Goal: Information Seeking & Learning: Learn about a topic

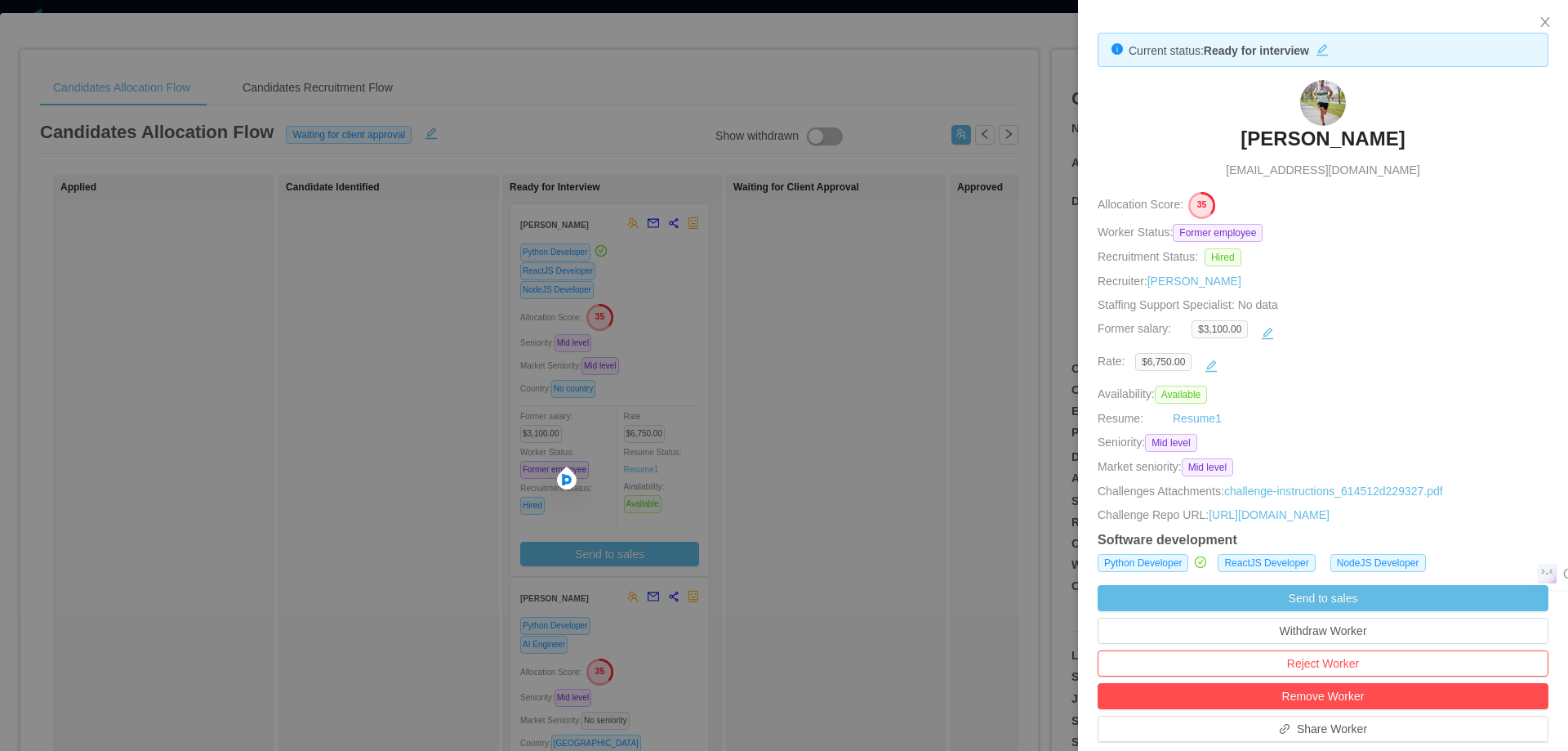
scroll to position [327, 0]
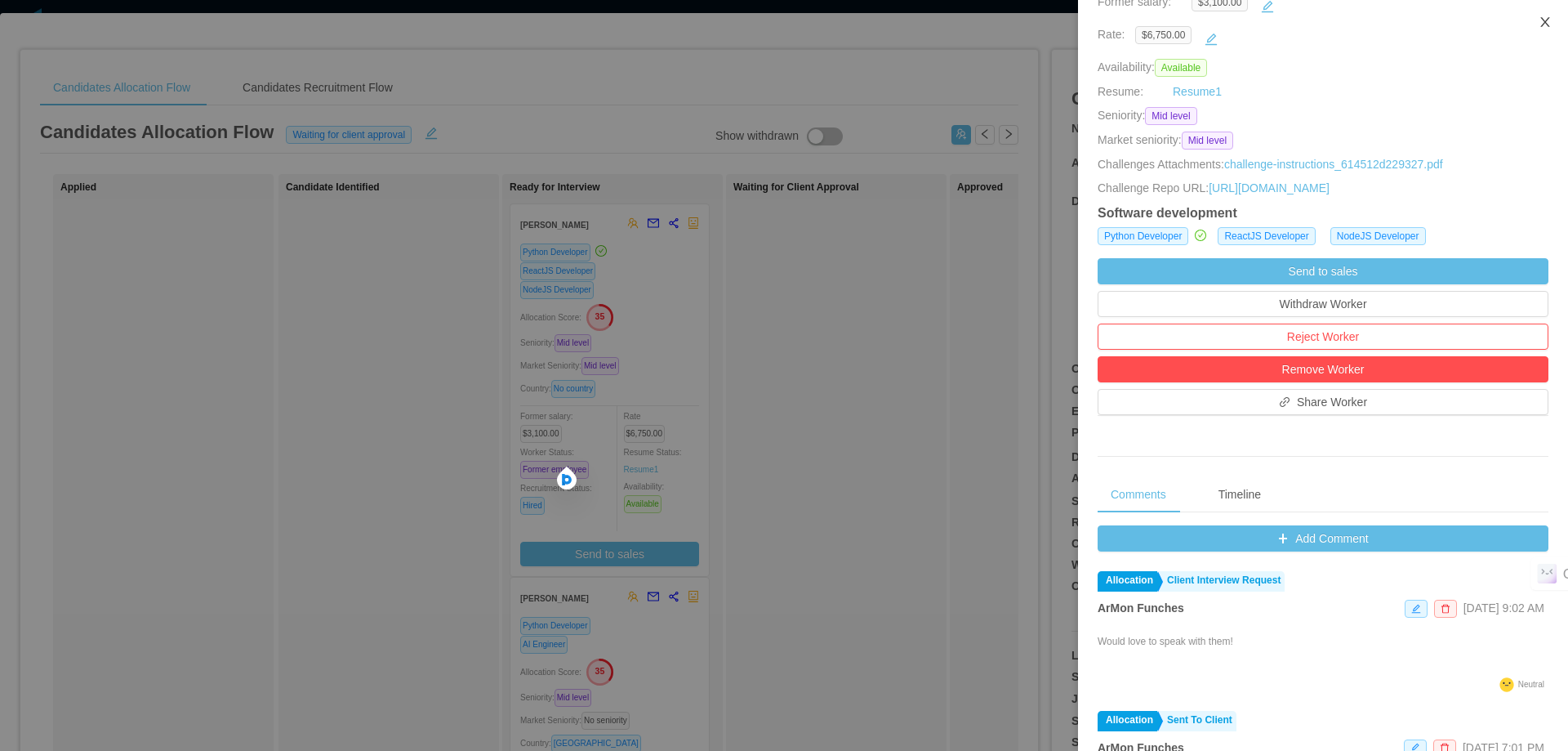
click at [1544, 28] on icon "icon: close" at bounding box center [1544, 22] width 13 height 13
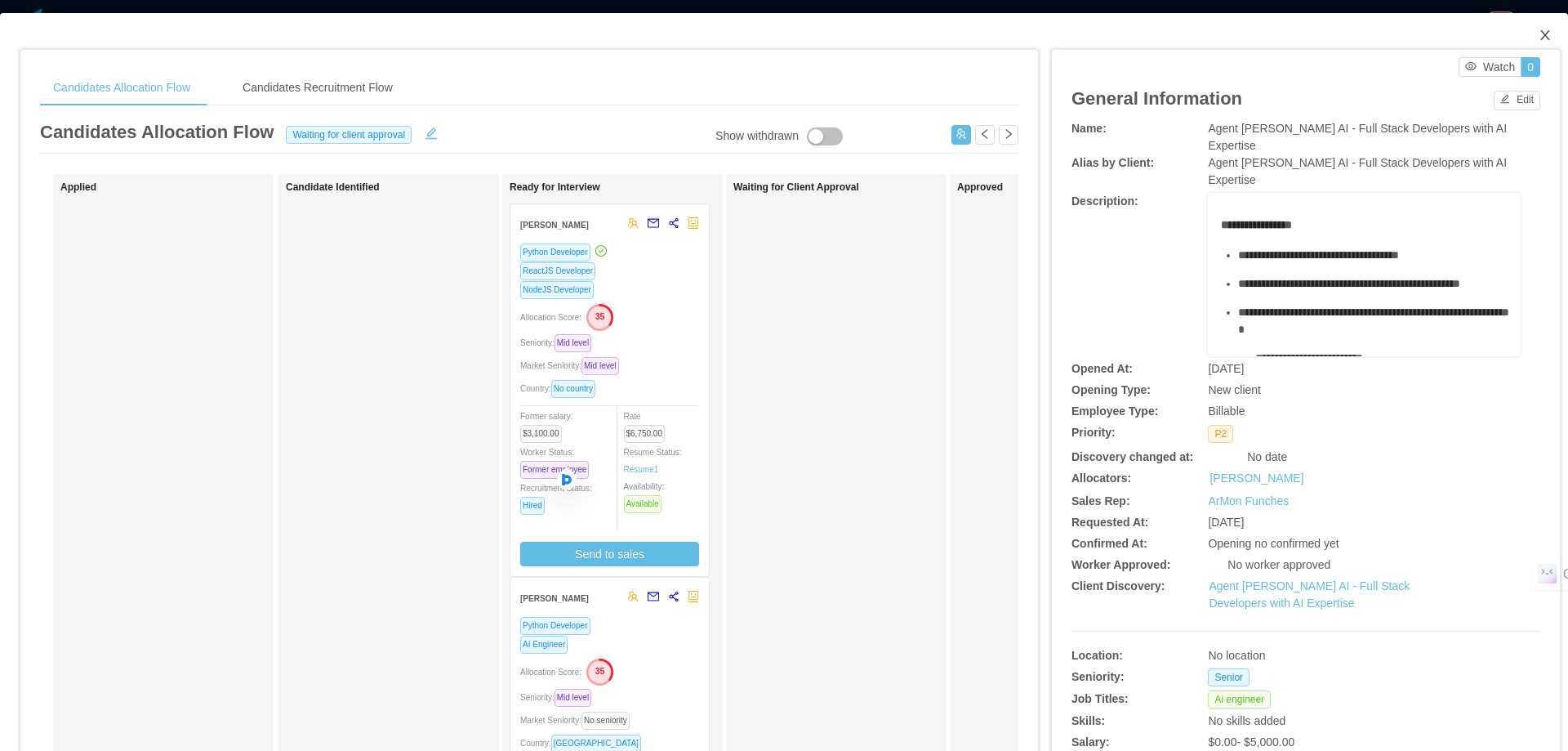
click at [1538, 40] on icon "icon: close" at bounding box center [1544, 35] width 13 height 13
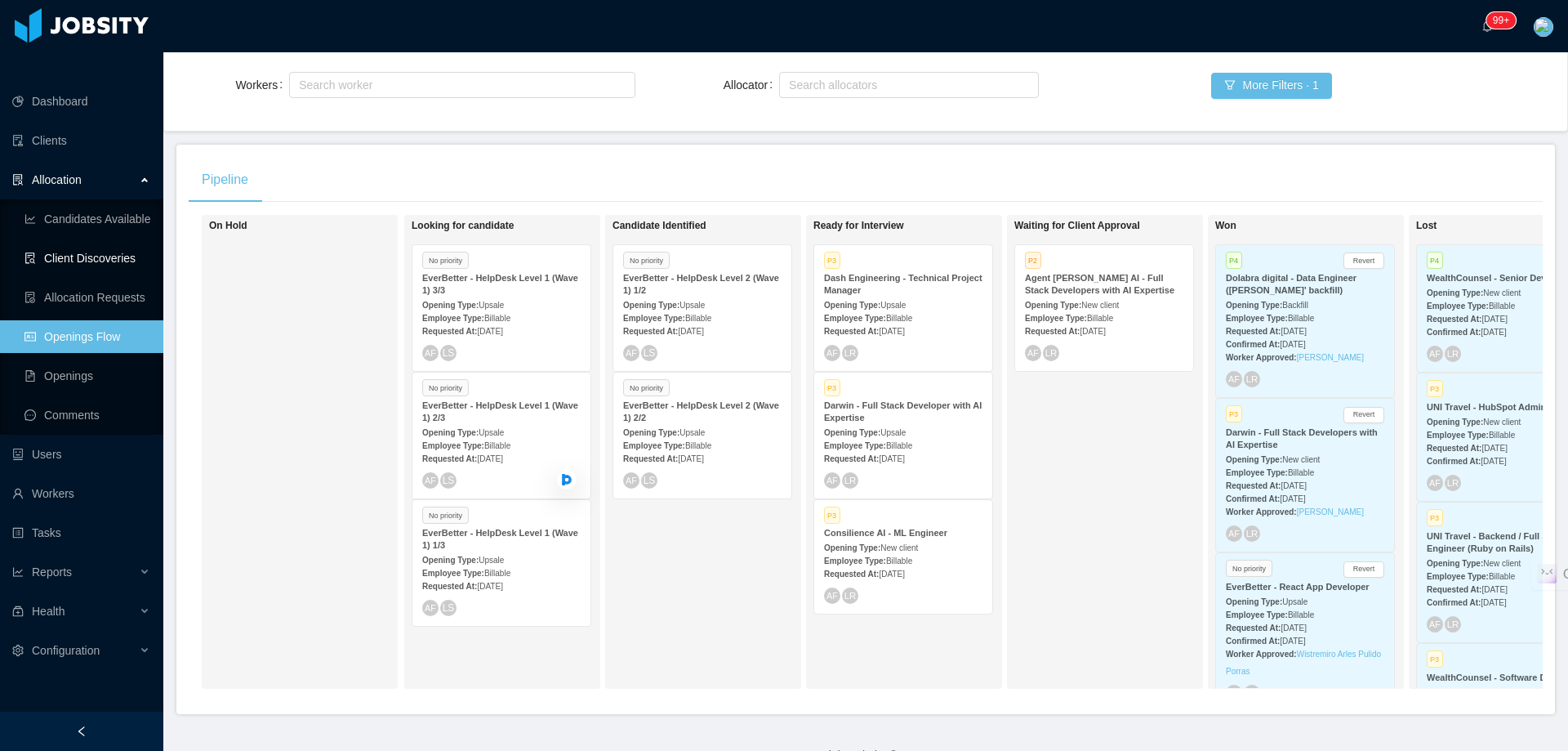
click at [100, 242] on link "Client Discoveries" at bounding box center [87, 258] width 126 height 33
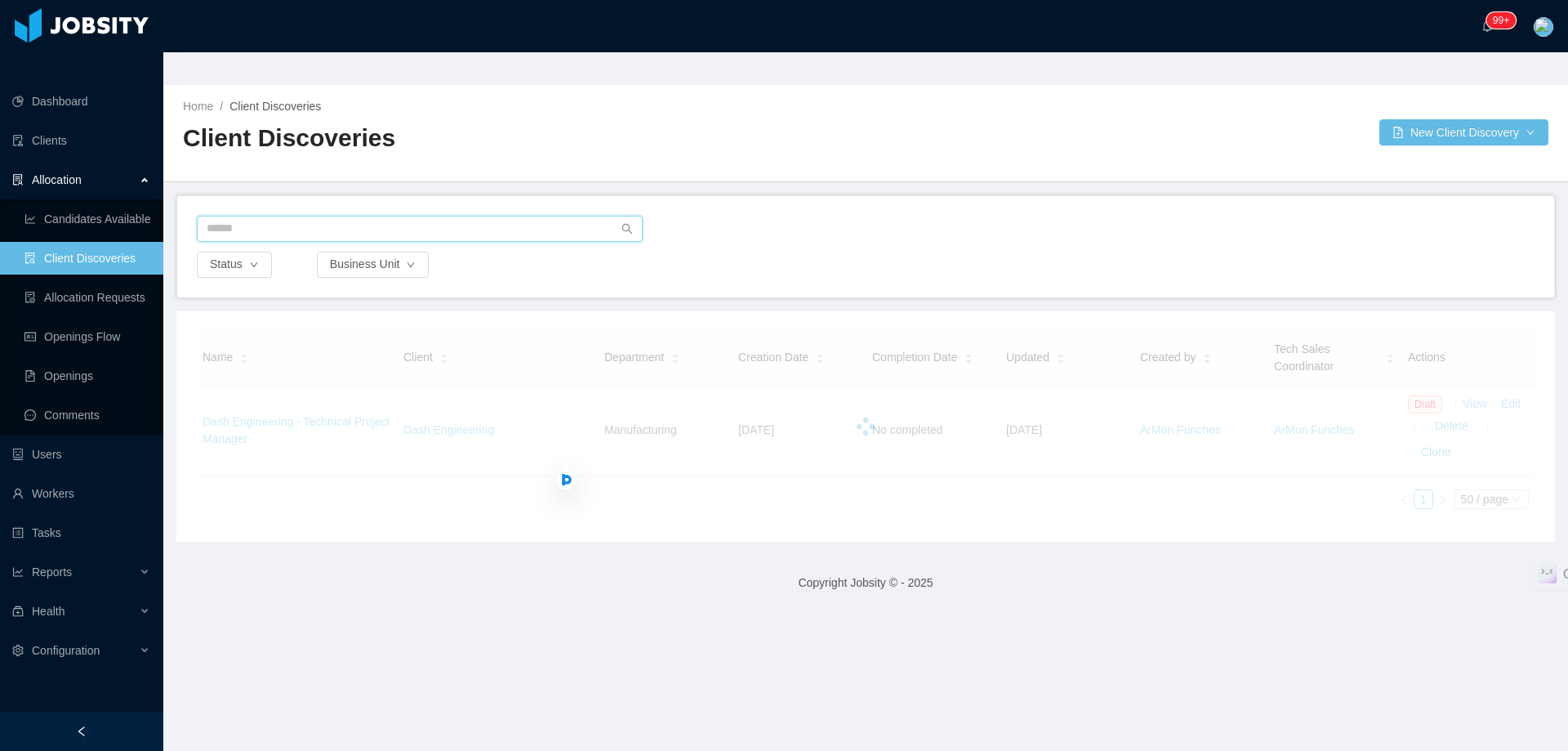
click at [307, 216] on input "text" at bounding box center [419, 228] width 445 height 26
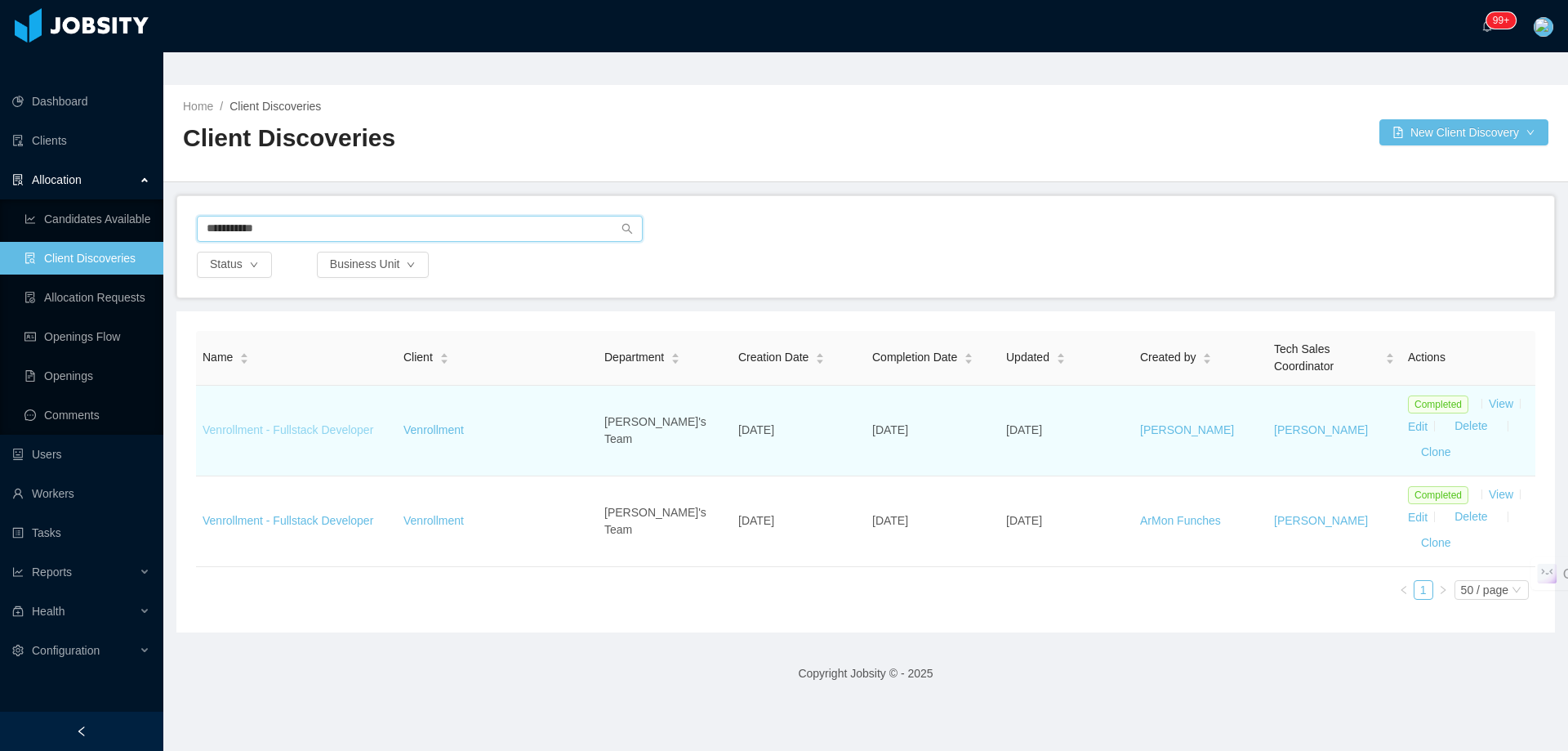
type input "**********"
click at [338, 423] on link "Venrollment - Fullstack Developer" at bounding box center [288, 429] width 170 height 13
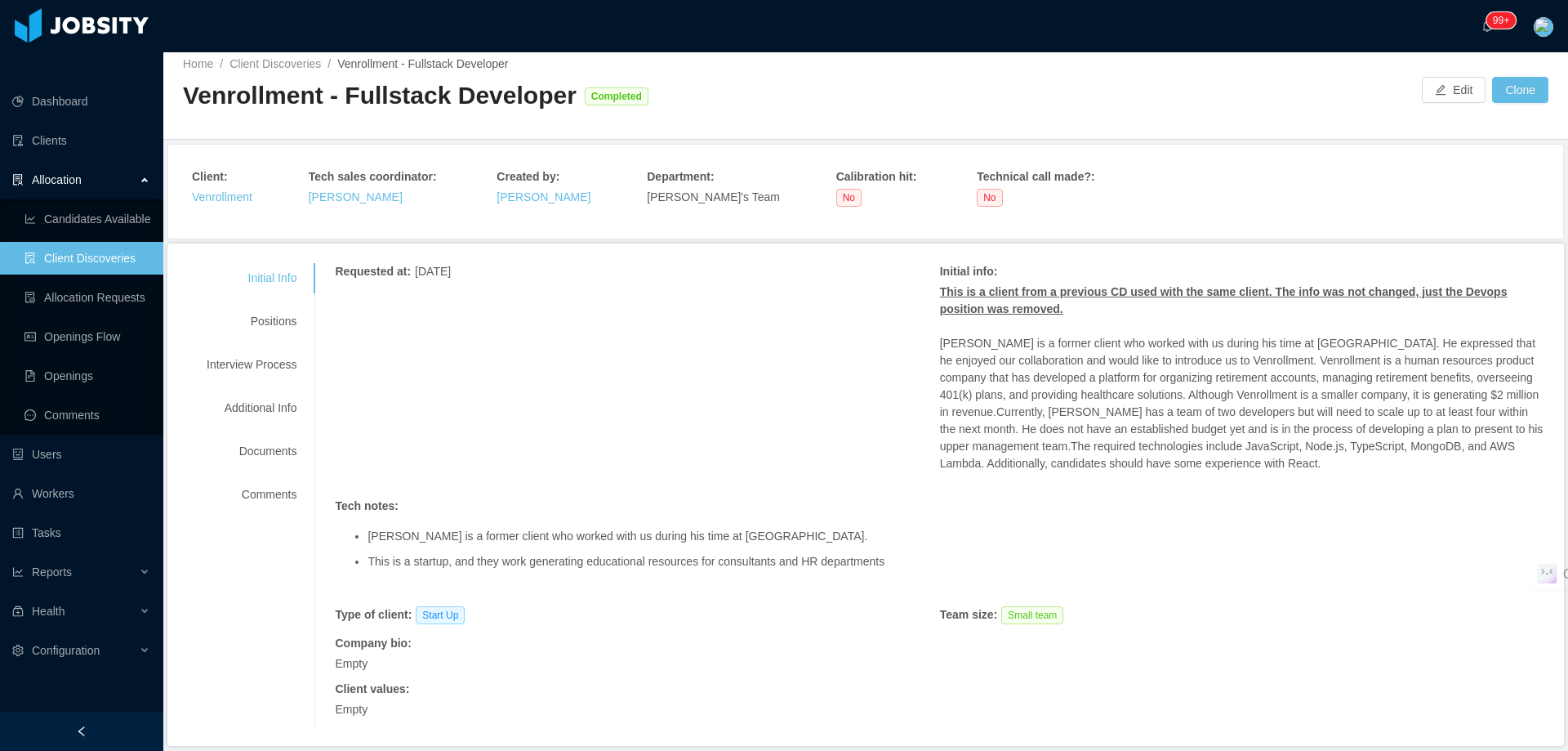
scroll to position [65, 0]
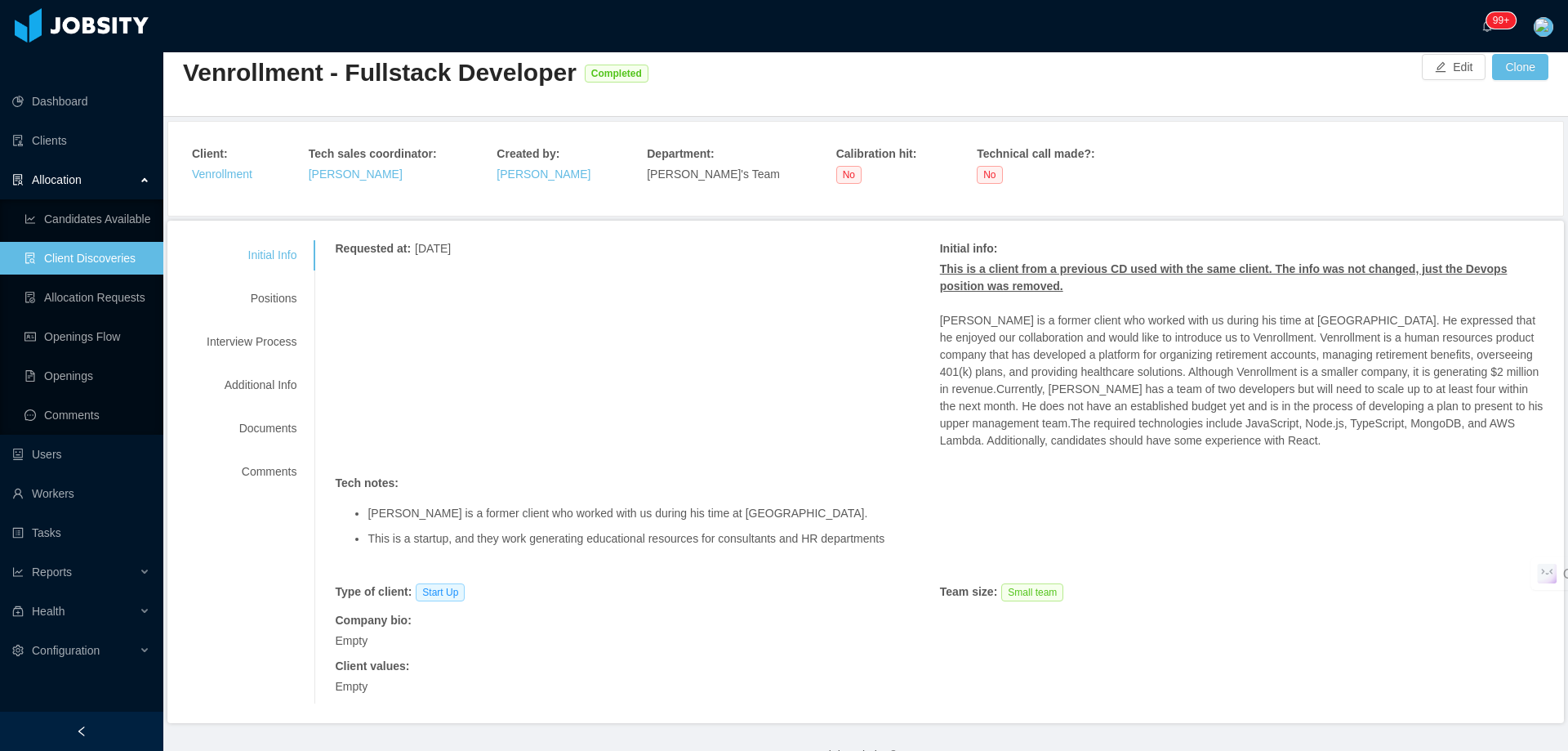
click at [255, 286] on div "Initial Info Positions Interview Process Additional Info Documents Comments" at bounding box center [252, 363] width 129 height 246
click at [271, 284] on div "Positions" at bounding box center [252, 298] width 129 height 30
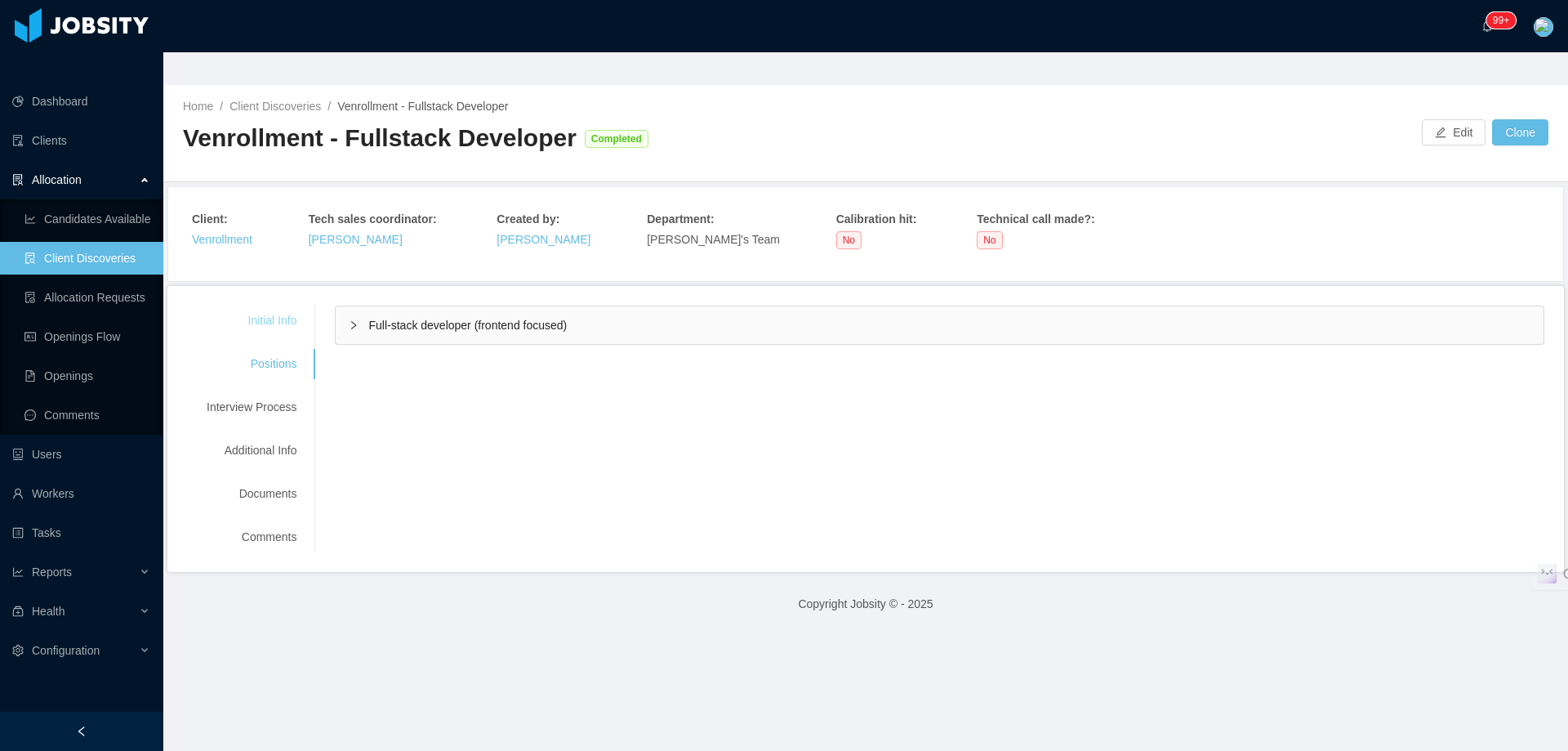
click at [295, 305] on div "Initial Info" at bounding box center [252, 320] width 129 height 30
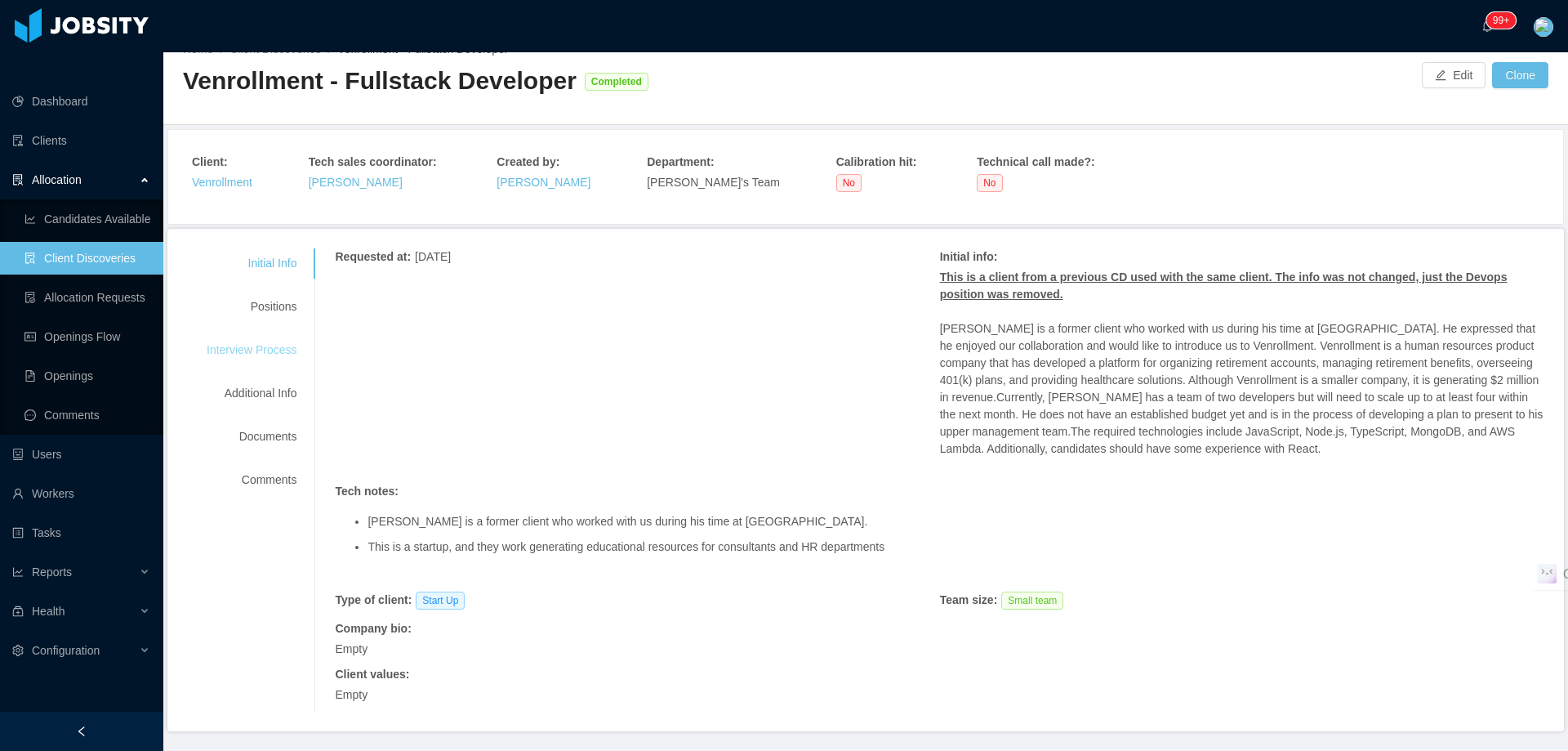
scroll to position [65, 0]
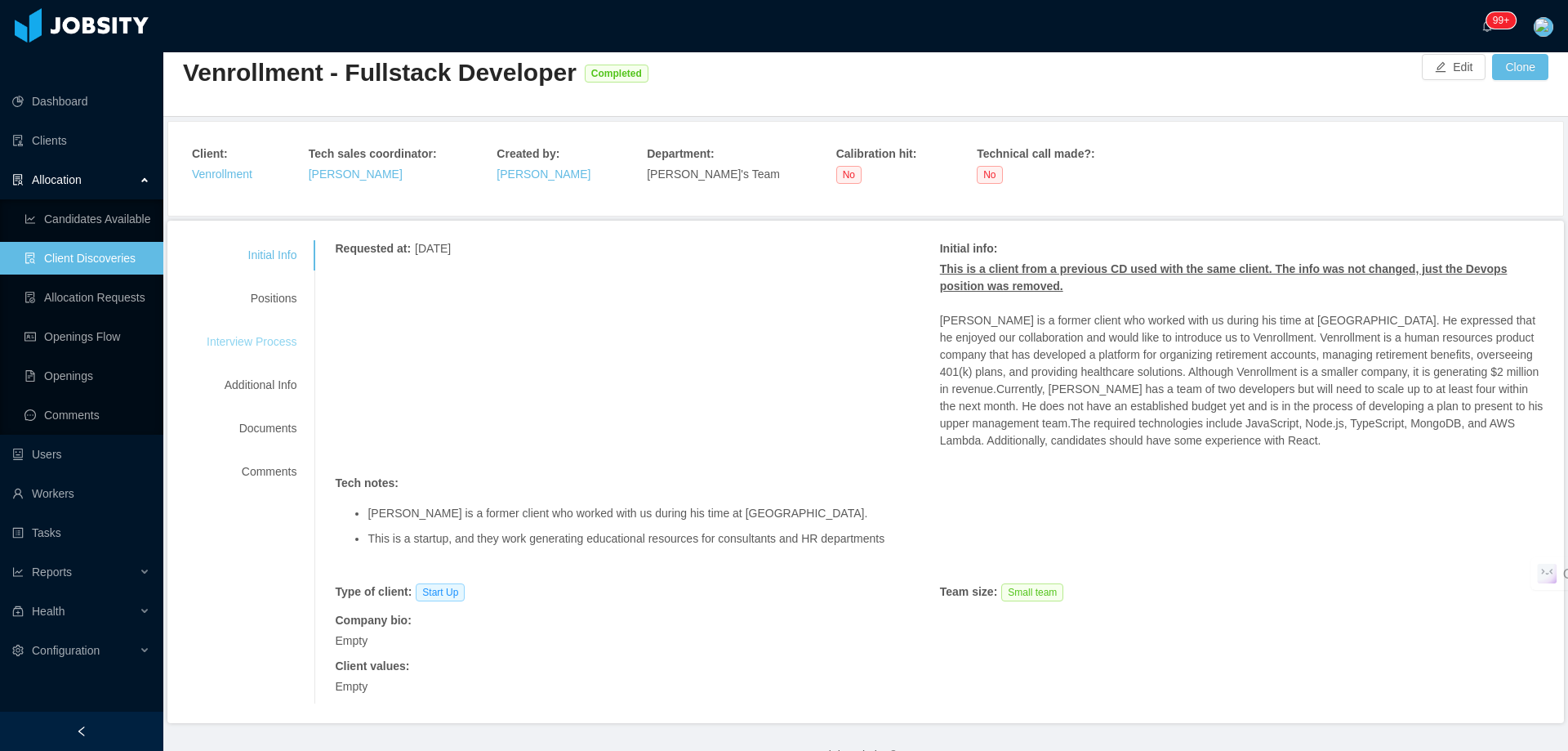
click at [282, 327] on div "Interview Process" at bounding box center [252, 342] width 129 height 30
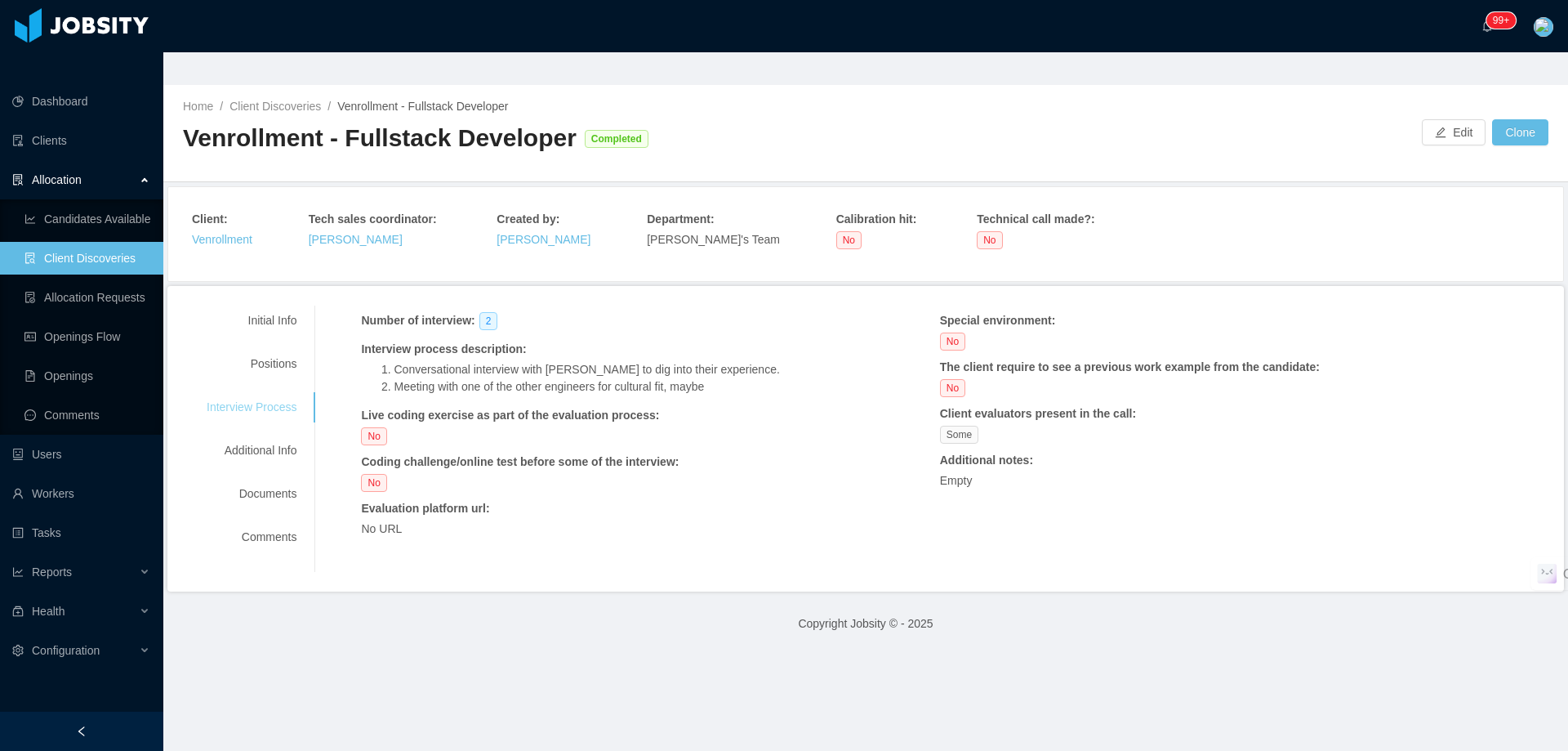
scroll to position [0, 0]
click at [120, 321] on link "Openings Flow" at bounding box center [87, 337] width 126 height 33
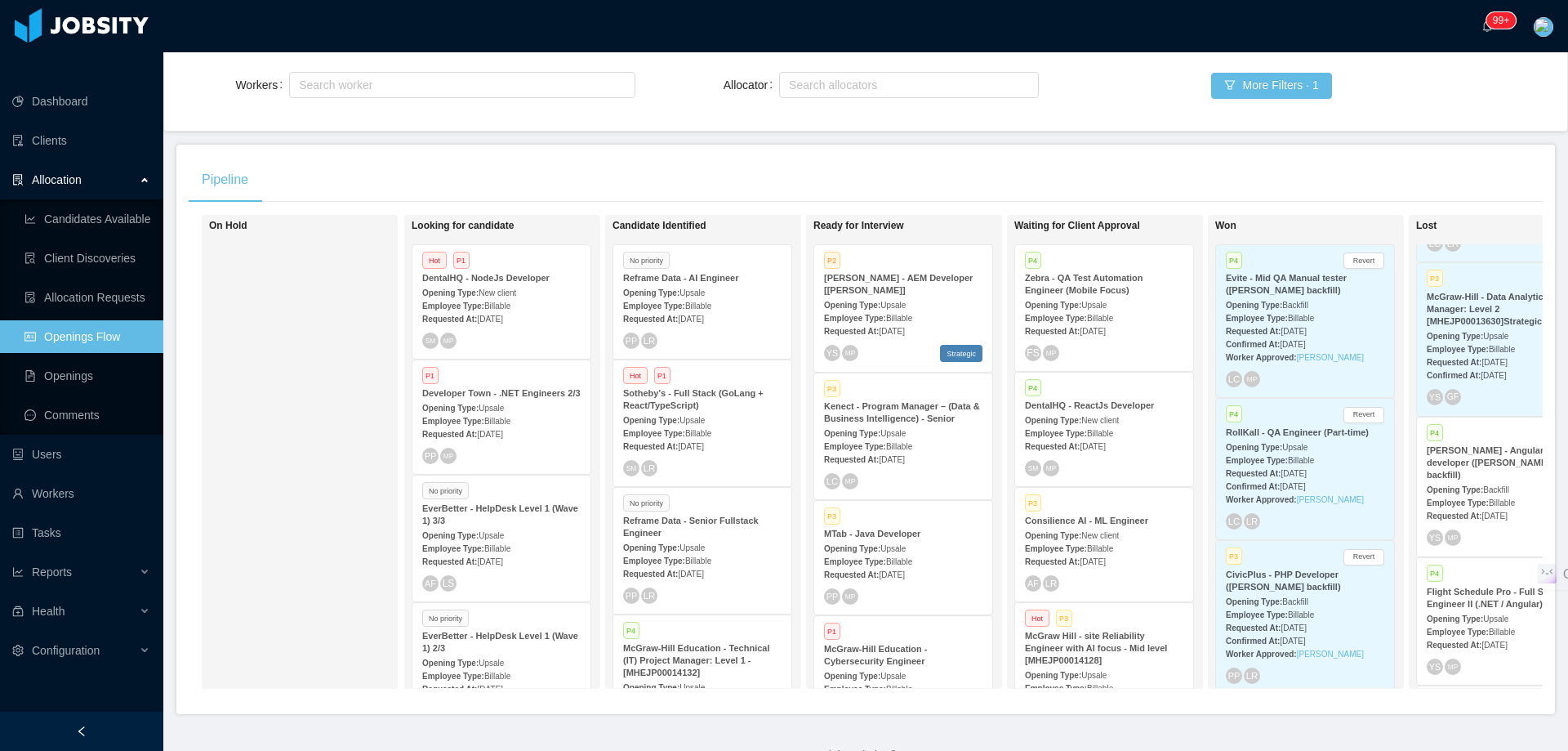
scroll to position [2696, 0]
